Goal: Navigation & Orientation: Find specific page/section

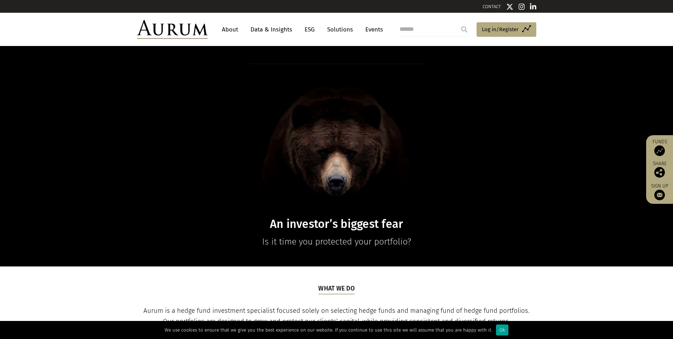
click at [496, 330] on div "Ok" at bounding box center [502, 329] width 12 height 11
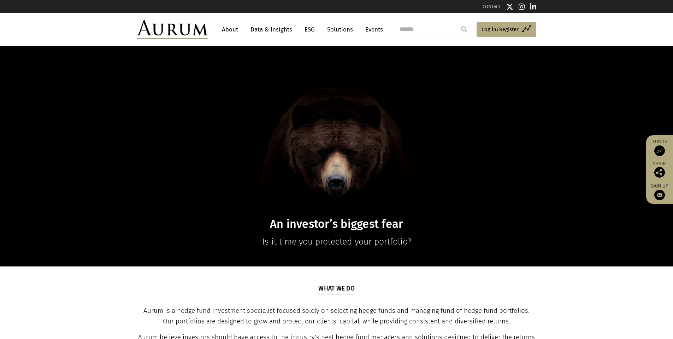
click at [231, 28] on link "About" at bounding box center [229, 29] width 23 height 13
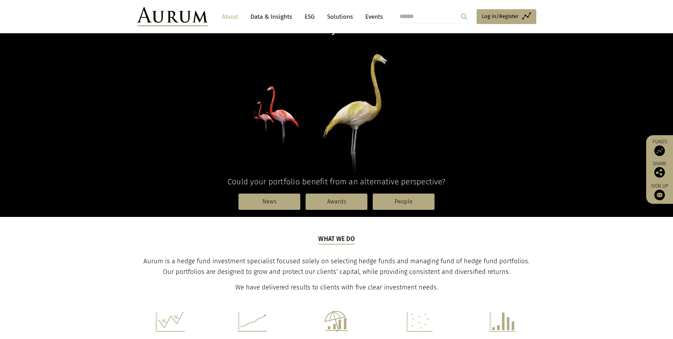
scroll to position [61, 0]
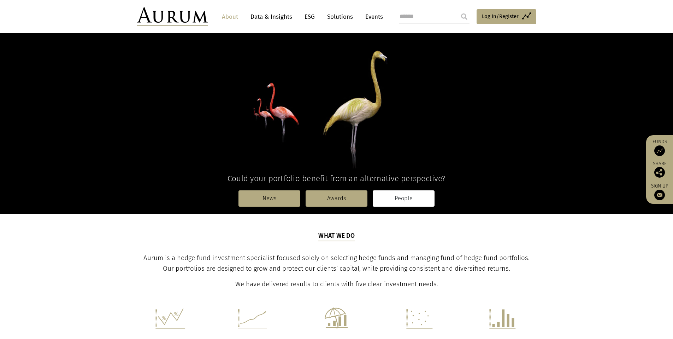
click at [399, 202] on link "People" at bounding box center [404, 198] width 62 height 16
